Goal: Transaction & Acquisition: Purchase product/service

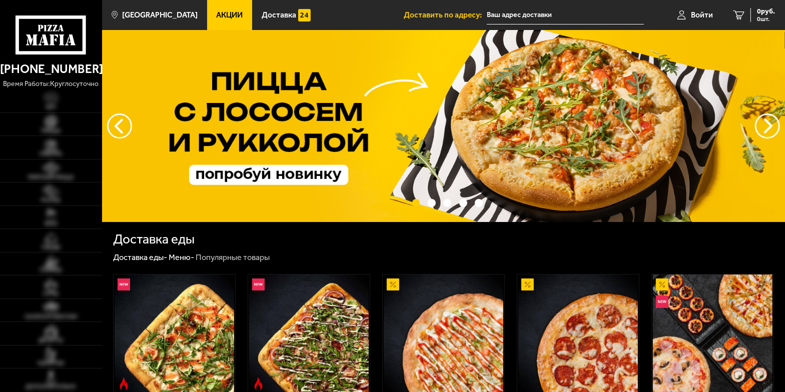
type input "[STREET_ADDRESS]"
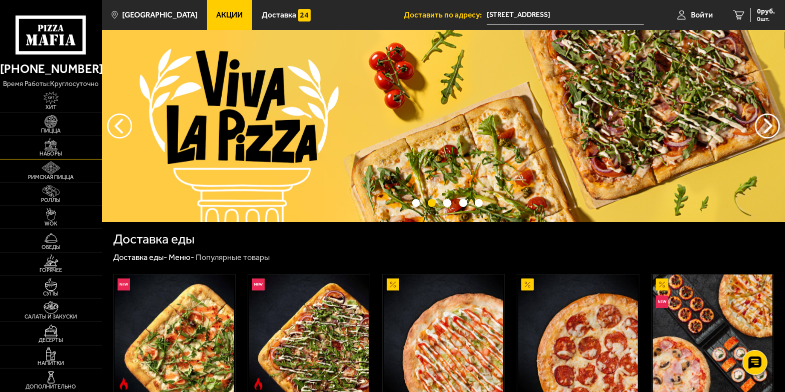
click at [58, 146] on img at bounding box center [52, 145] width 32 height 13
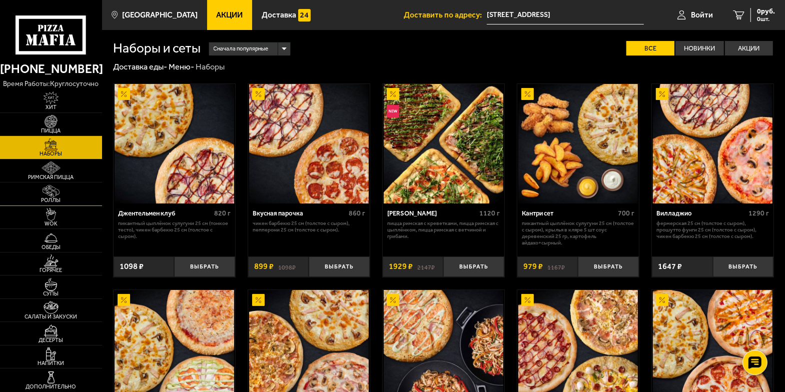
click at [50, 188] on img at bounding box center [52, 191] width 32 height 13
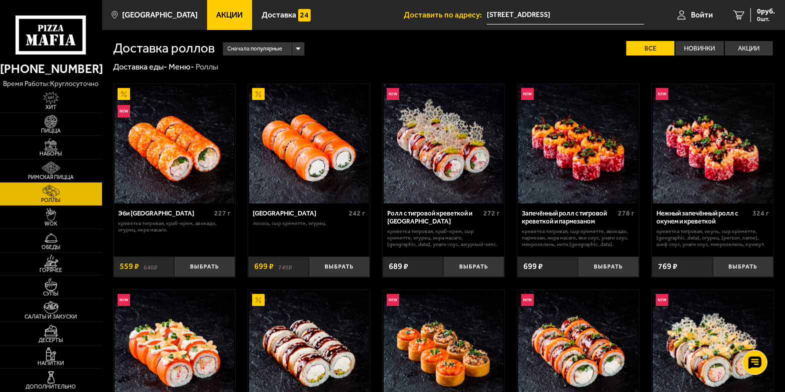
click at [297, 47] on div "Сначала популярные" at bounding box center [263, 49] width 81 height 13
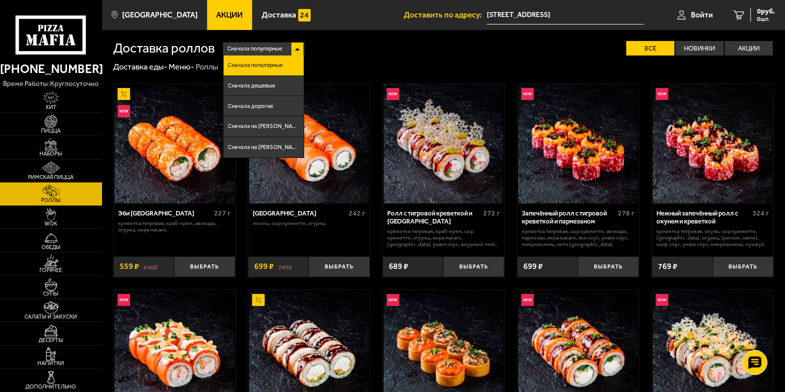
click at [297, 47] on div "Сначала популярные" at bounding box center [263, 49] width 81 height 13
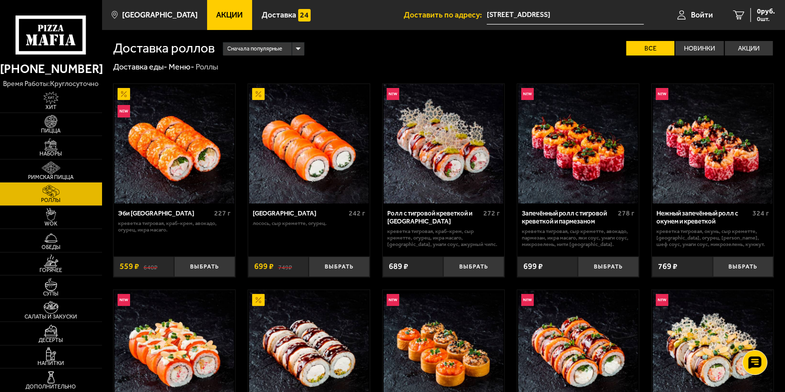
click at [297, 43] on div "Сначала популярные" at bounding box center [263, 49] width 81 height 13
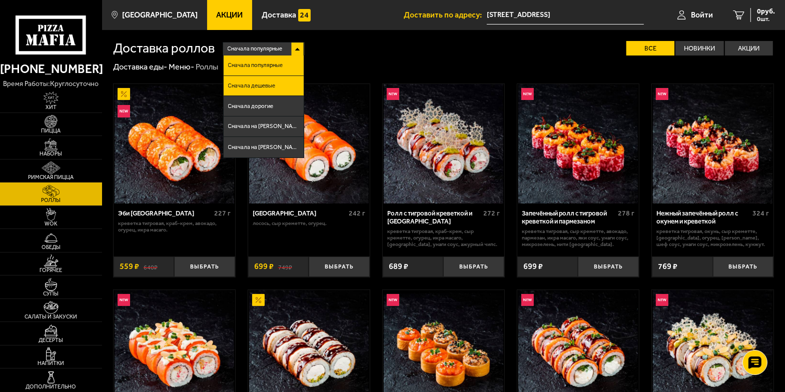
click at [265, 81] on li "Сначала дешевые" at bounding box center [264, 86] width 80 height 21
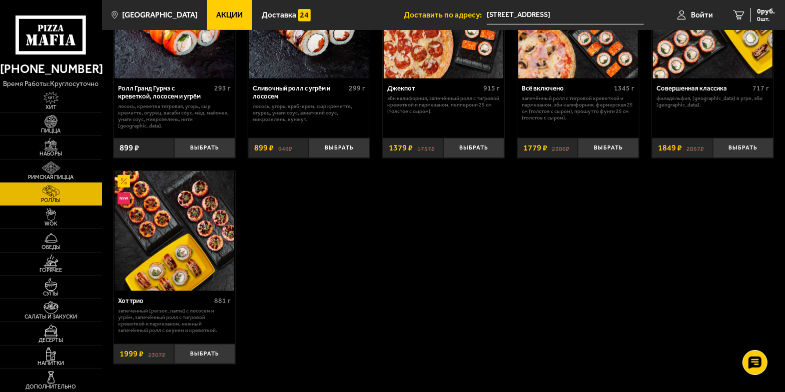
scroll to position [546, 0]
click at [63, 208] on img at bounding box center [52, 214] width 32 height 13
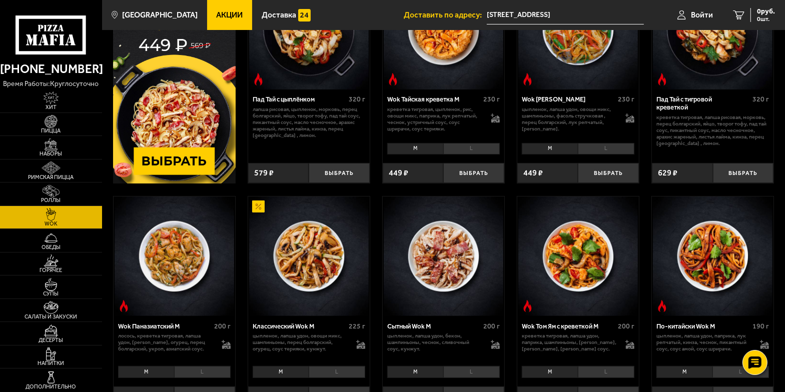
scroll to position [136, 0]
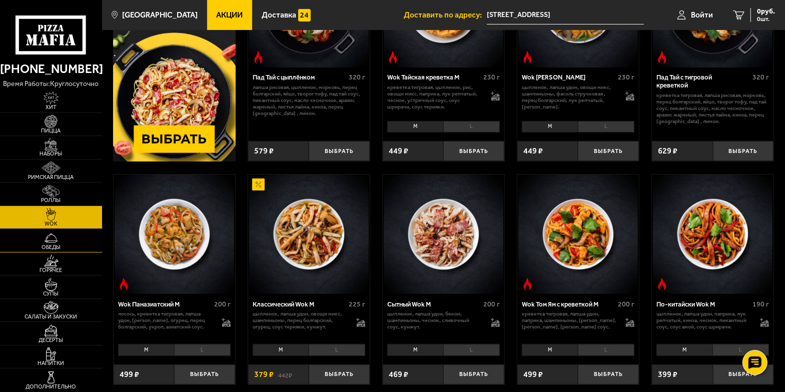
click at [60, 236] on img at bounding box center [52, 238] width 32 height 13
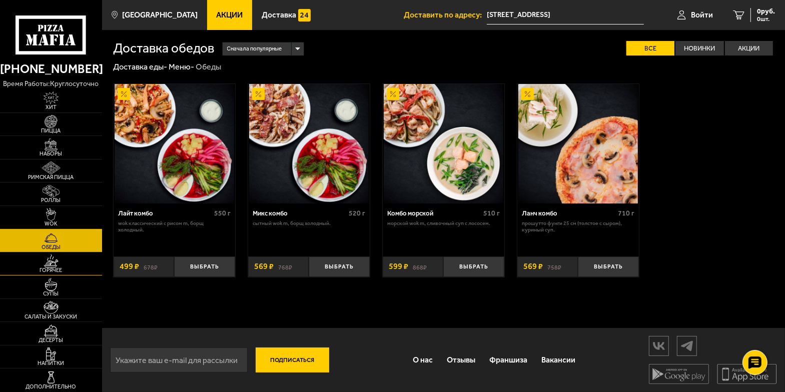
click at [48, 263] on img at bounding box center [52, 261] width 32 height 13
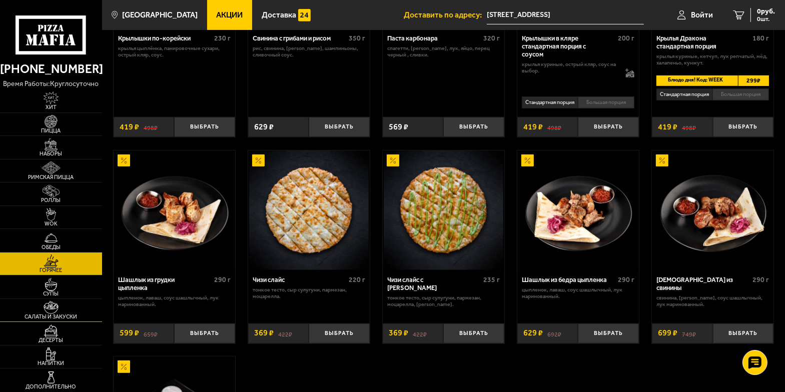
scroll to position [454, 0]
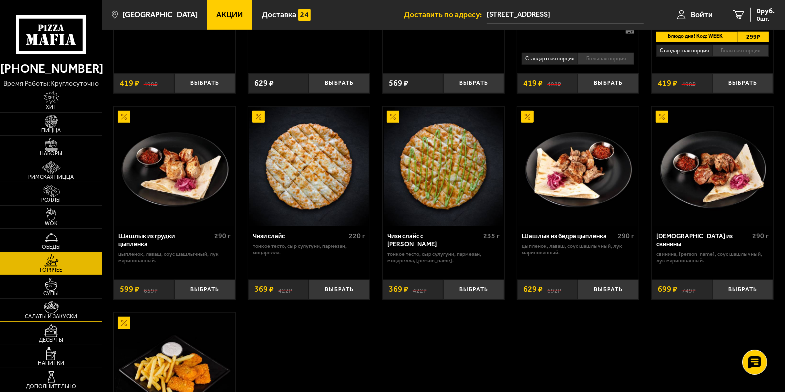
click at [58, 311] on img at bounding box center [52, 307] width 32 height 13
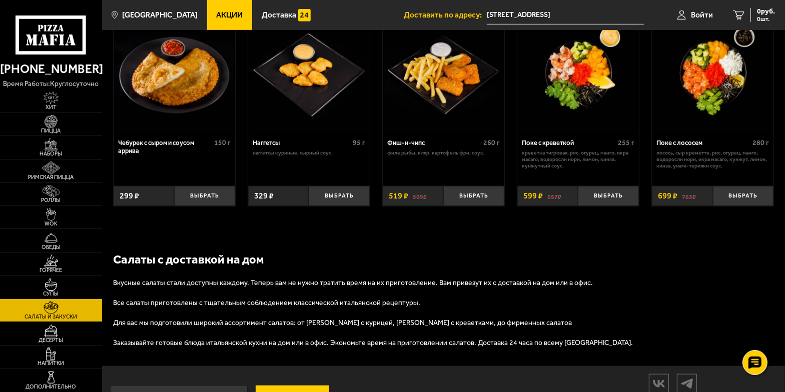
scroll to position [546, 0]
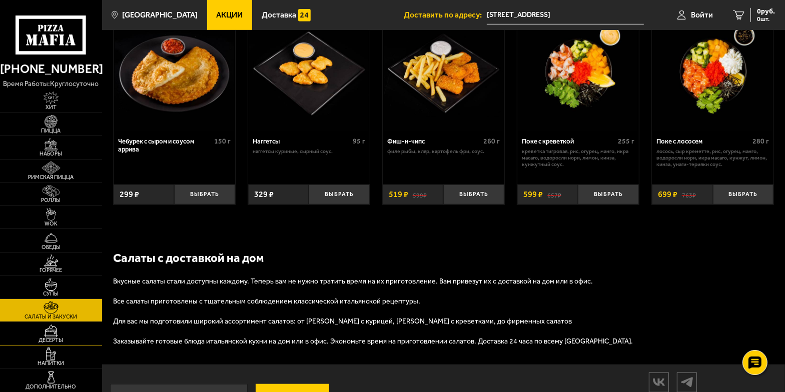
click at [49, 332] on img at bounding box center [52, 331] width 32 height 13
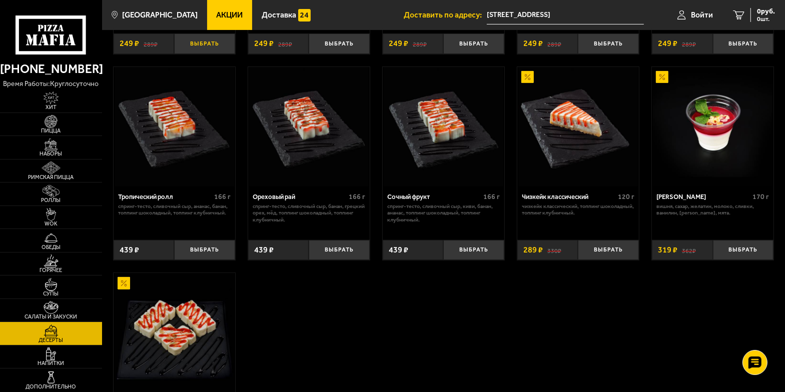
scroll to position [182, 0]
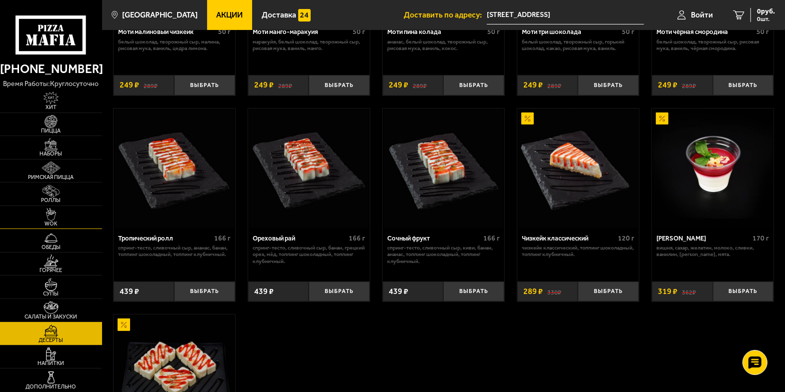
click at [64, 218] on img at bounding box center [52, 214] width 32 height 13
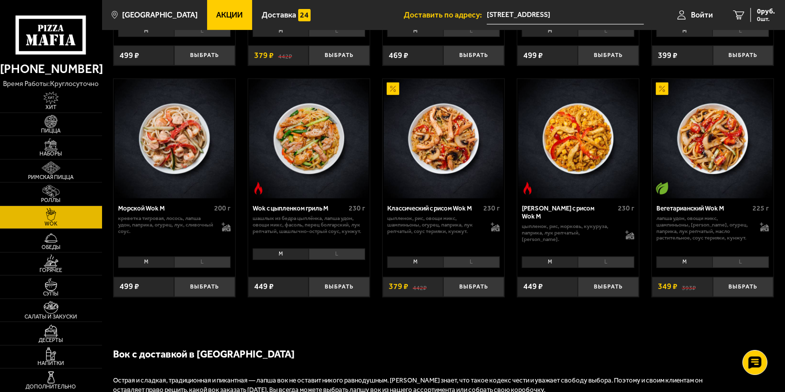
scroll to position [454, 0]
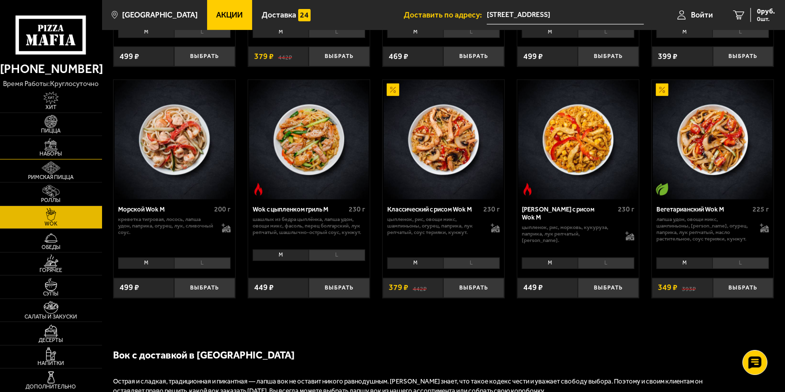
click at [61, 149] on img at bounding box center [52, 145] width 32 height 13
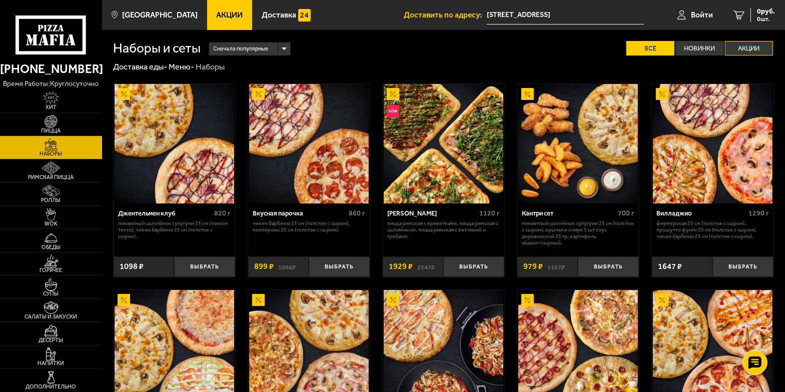
click at [740, 43] on label "Акции" at bounding box center [749, 48] width 48 height 15
click at [0, 0] on input "Акции" at bounding box center [0, 0] width 0 height 0
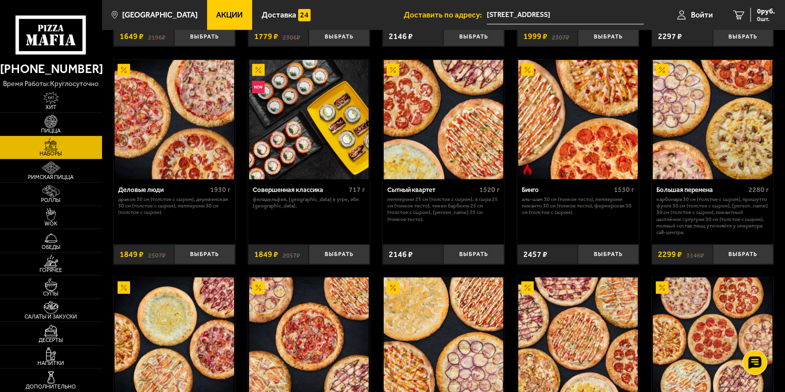
scroll to position [832, 0]
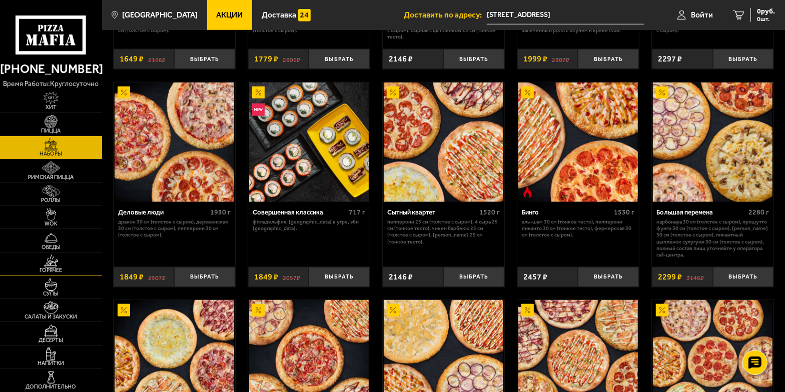
click at [57, 257] on img at bounding box center [52, 261] width 32 height 13
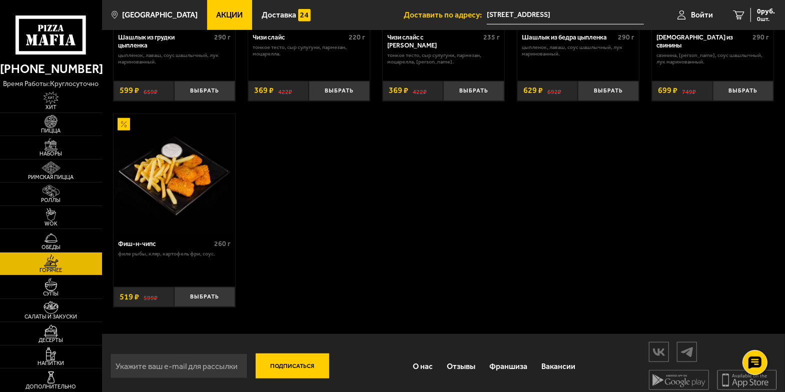
scroll to position [666, 0]
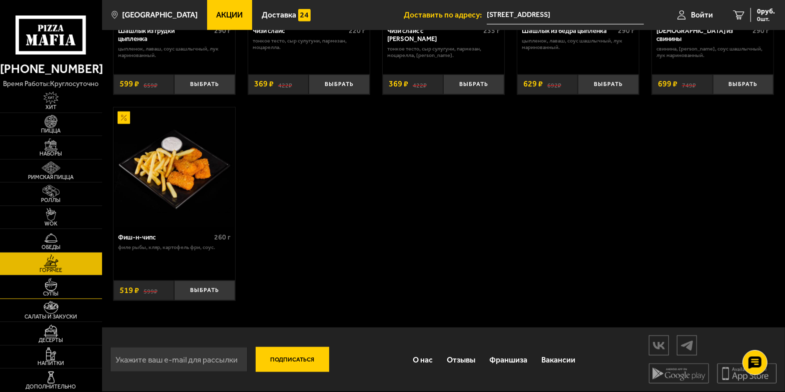
click at [71, 283] on link "Супы" at bounding box center [51, 287] width 102 height 23
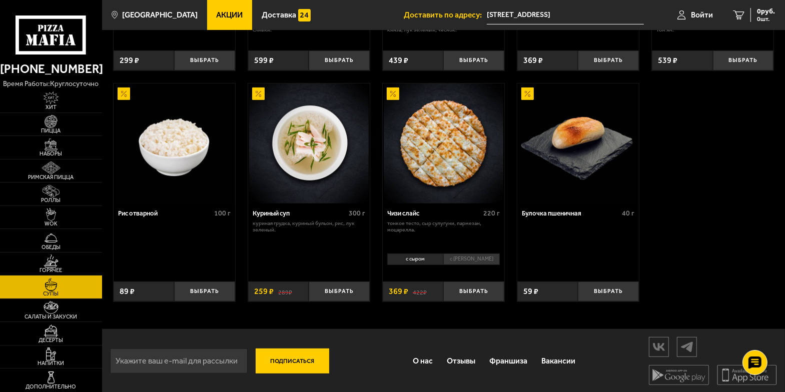
scroll to position [305, 0]
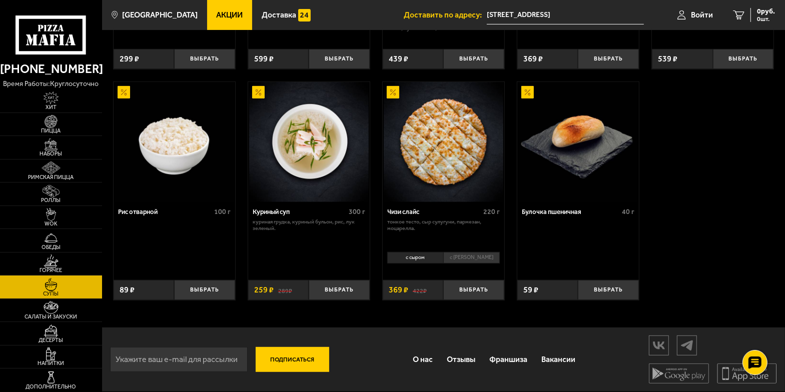
click at [215, 4] on link "Акции" at bounding box center [230, 15] width 46 height 30
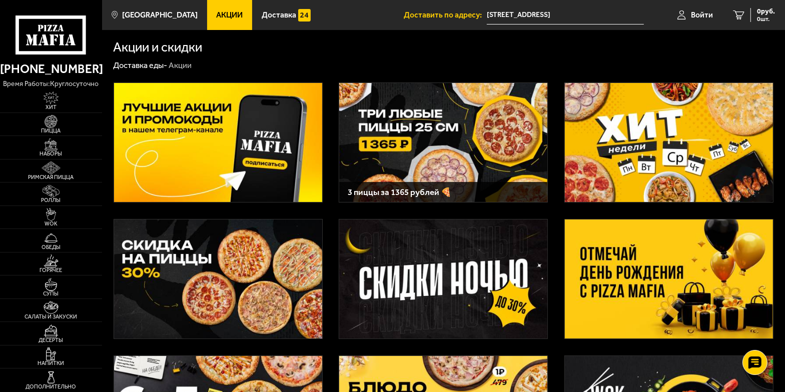
click at [647, 151] on img at bounding box center [669, 143] width 208 height 120
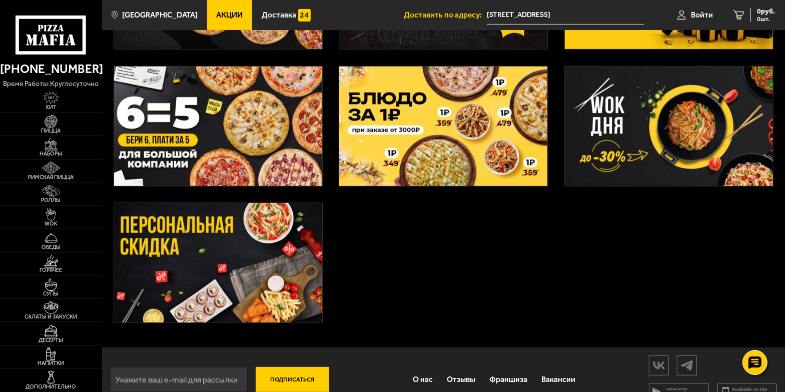
scroll to position [311, 0]
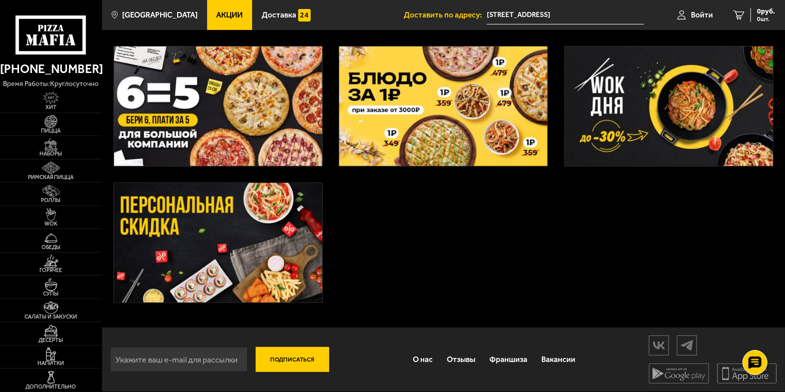
click at [213, 228] on img at bounding box center [218, 243] width 208 height 120
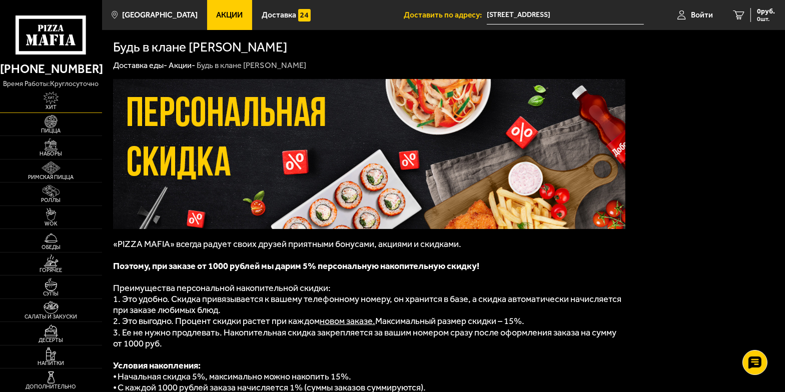
click at [55, 101] on img at bounding box center [52, 98] width 32 height 13
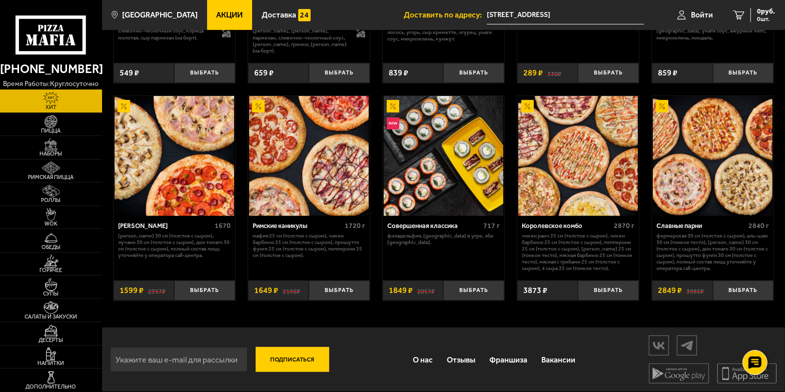
scroll to position [436, 0]
click at [64, 192] on img at bounding box center [52, 191] width 32 height 13
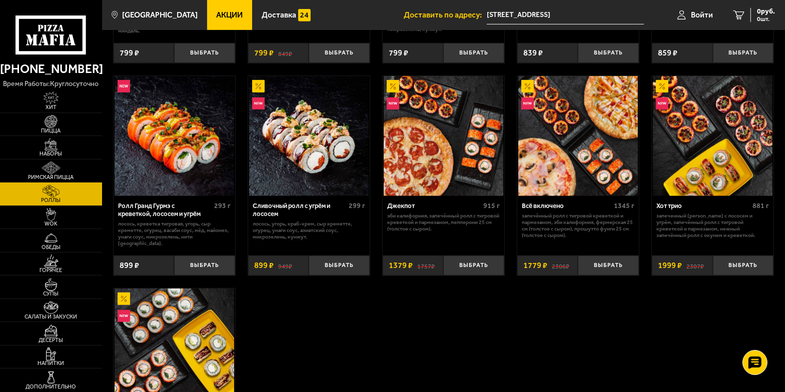
scroll to position [546, 0]
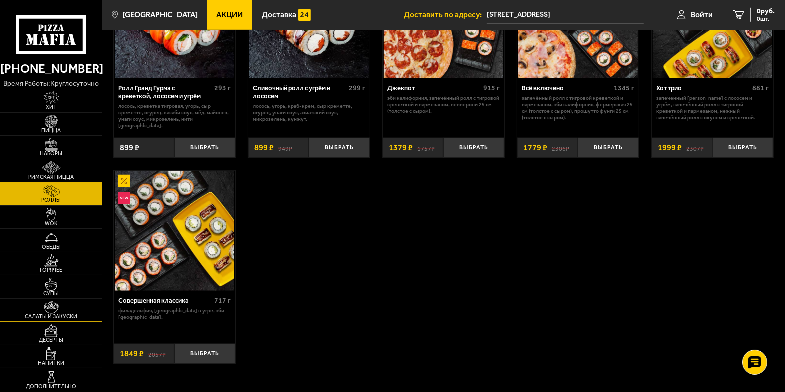
click at [65, 310] on img at bounding box center [52, 307] width 32 height 13
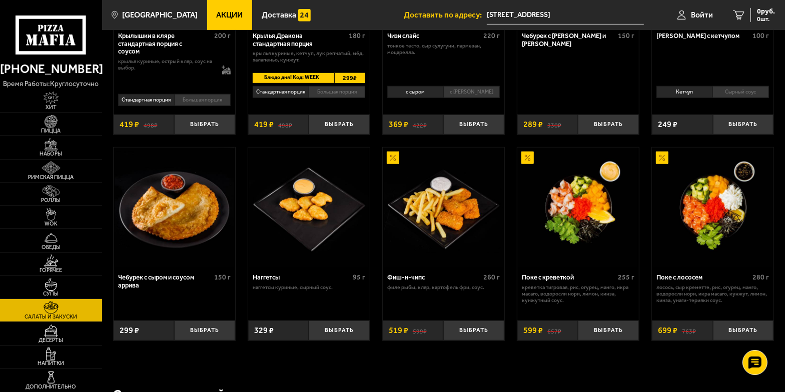
scroll to position [454, 0]
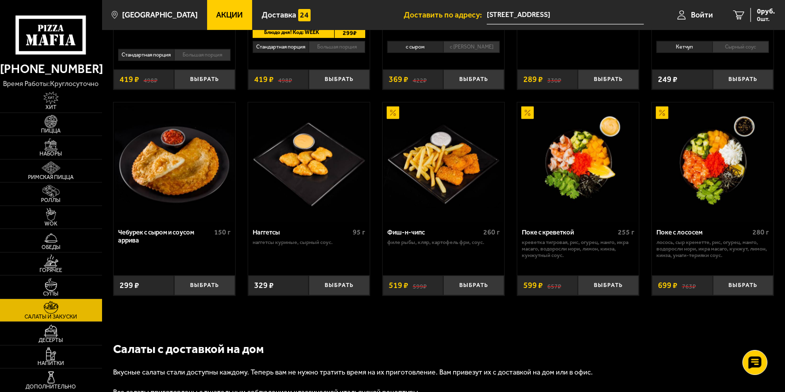
click at [560, 166] on img at bounding box center [579, 163] width 120 height 120
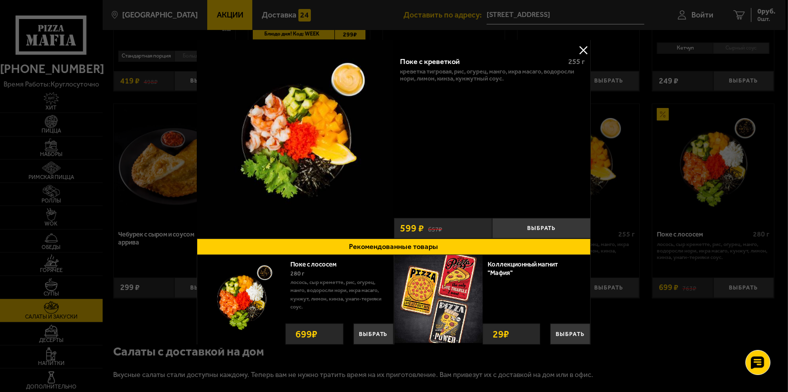
click at [580, 46] on button at bounding box center [583, 50] width 15 height 15
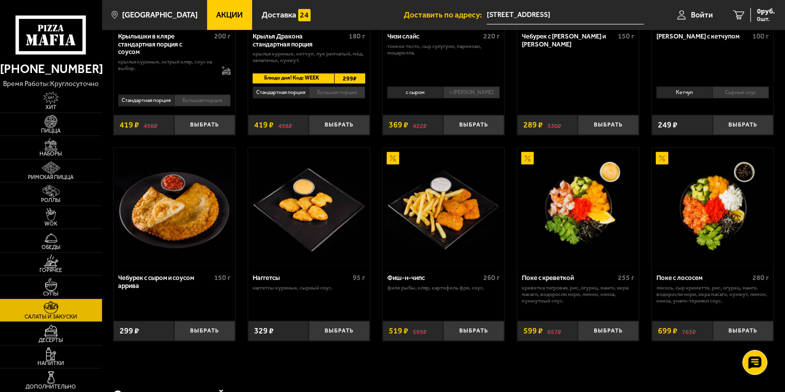
scroll to position [409, 0]
drag, startPoint x: 597, startPoint y: 243, endPoint x: 591, endPoint y: 254, distance: 12.3
click at [591, 254] on img at bounding box center [579, 208] width 120 height 120
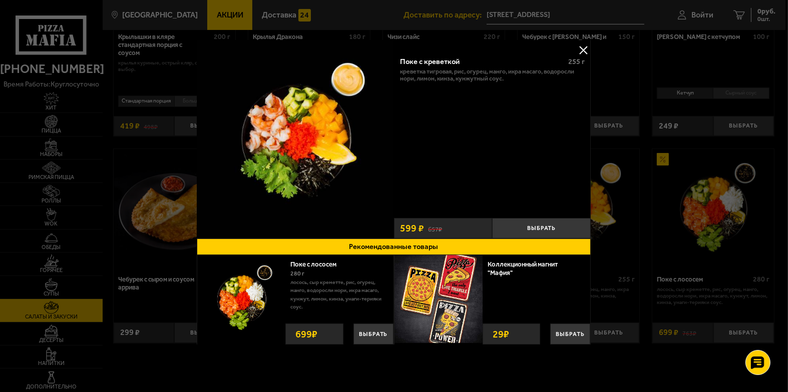
click at [578, 48] on button at bounding box center [583, 50] width 15 height 15
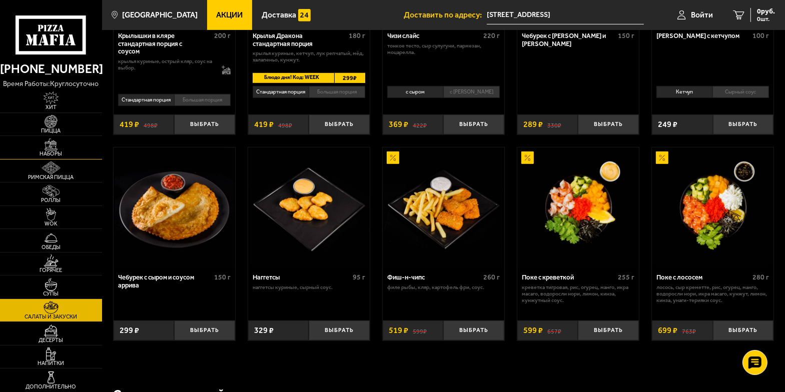
click at [76, 144] on link "Наборы" at bounding box center [51, 147] width 102 height 23
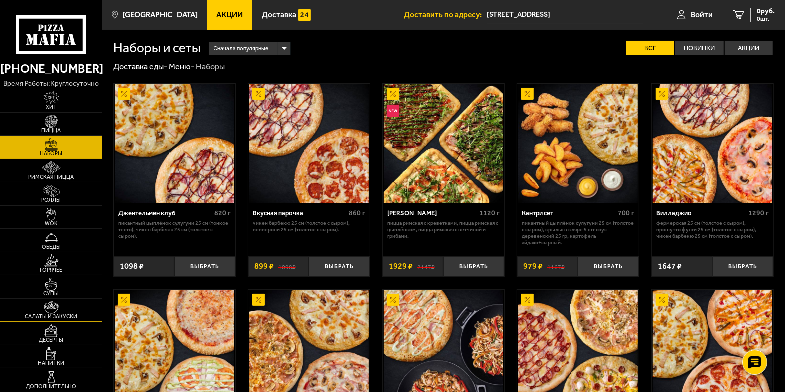
click at [48, 309] on img at bounding box center [52, 307] width 32 height 13
